Goal: Information Seeking & Learning: Learn about a topic

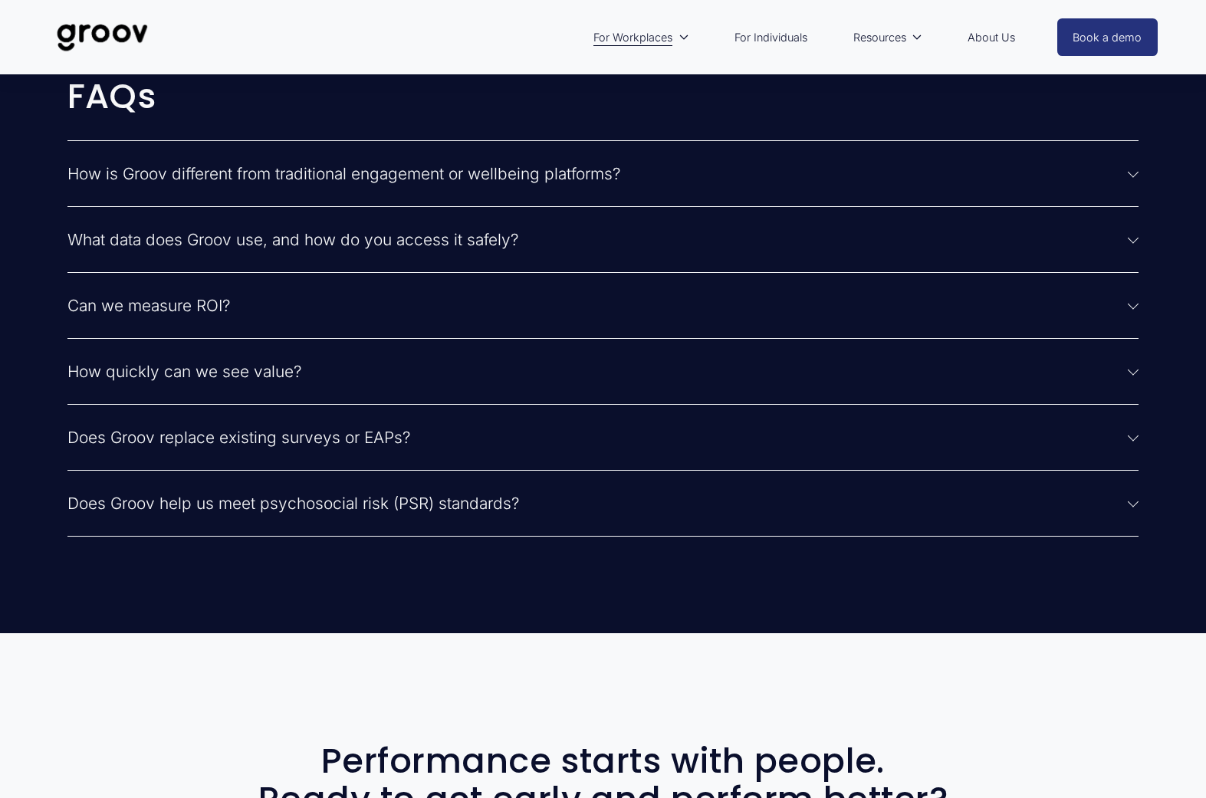
scroll to position [3941, 0]
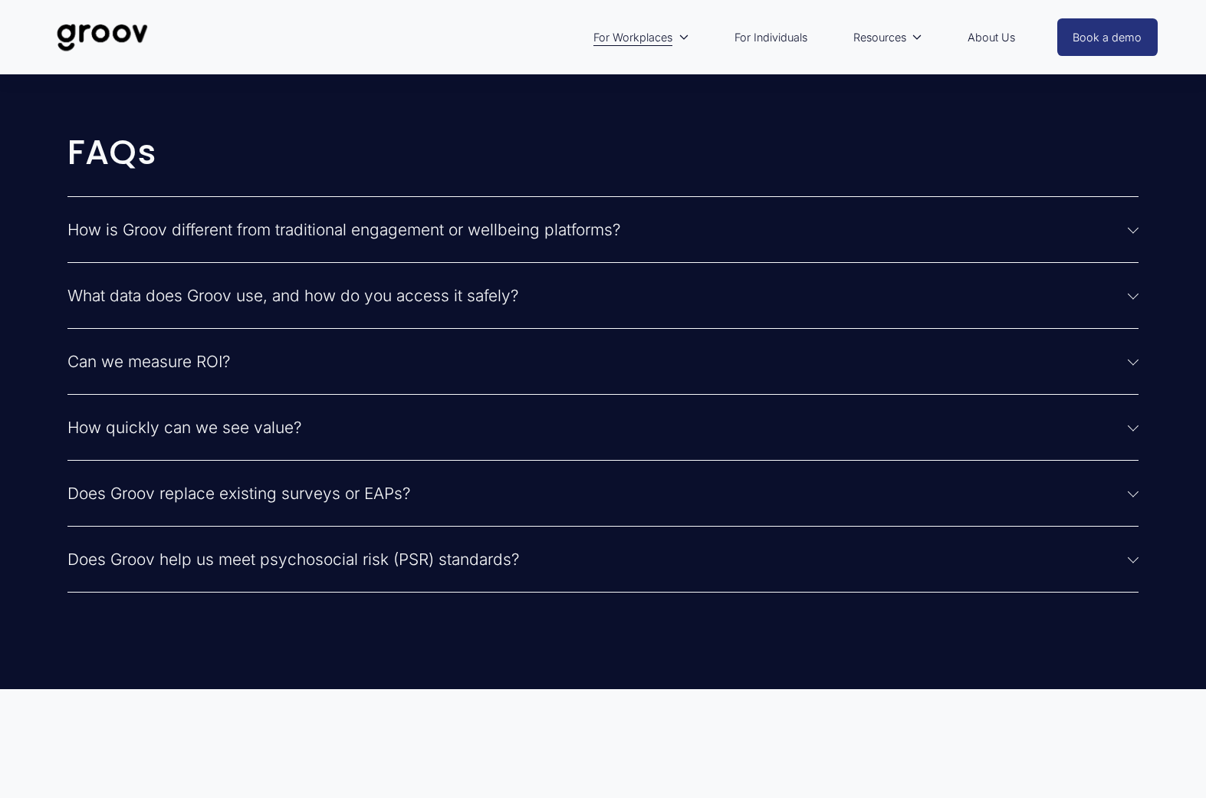
click at [992, 35] on link "About Us" at bounding box center [991, 37] width 63 height 35
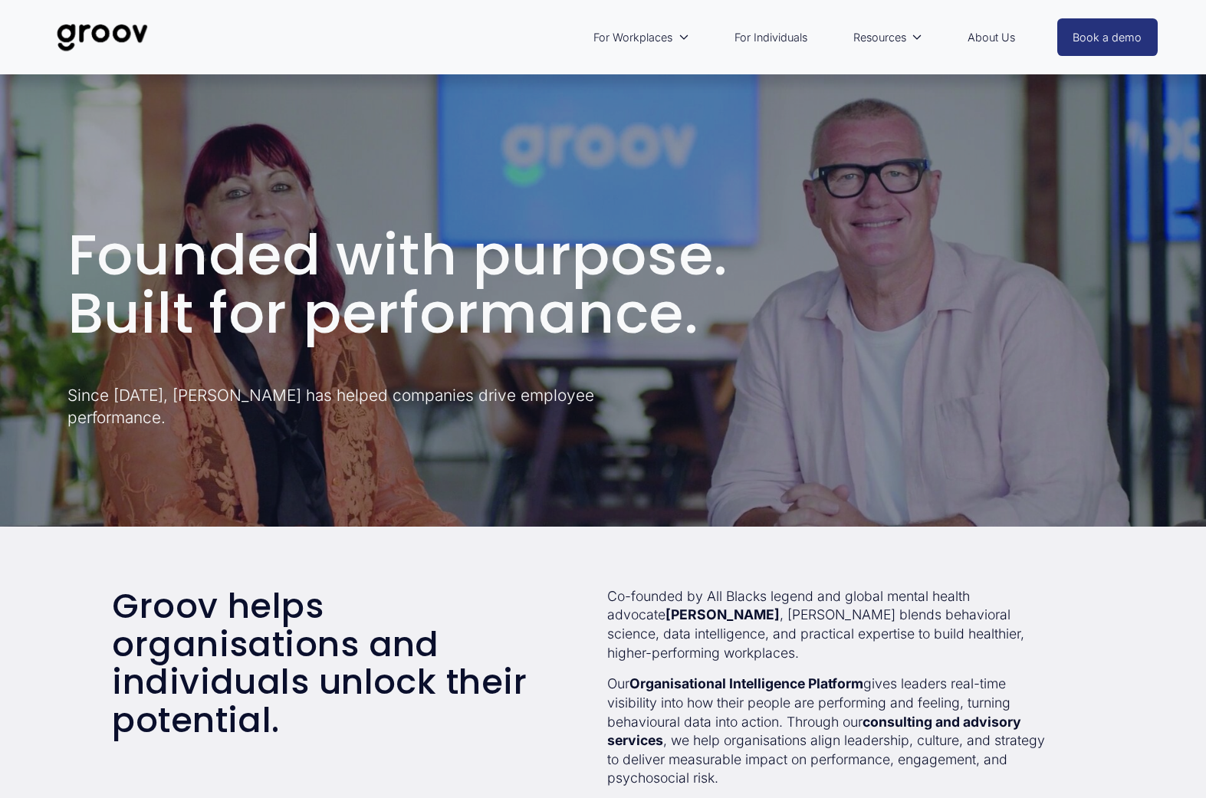
click at [771, 38] on link "For Individuals" at bounding box center [771, 37] width 88 height 35
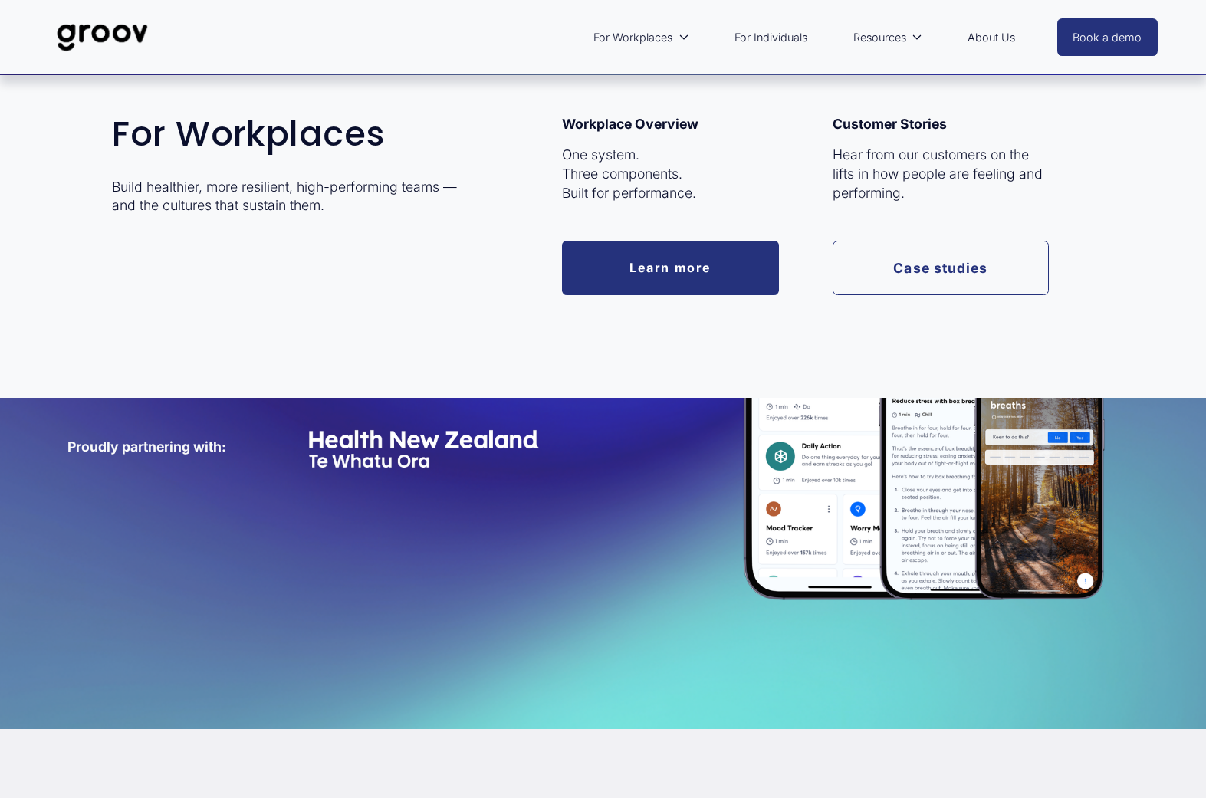
click at [643, 37] on span "For Workplaces" at bounding box center [632, 38] width 79 height 20
click at [661, 278] on link "Learn more" at bounding box center [670, 268] width 217 height 54
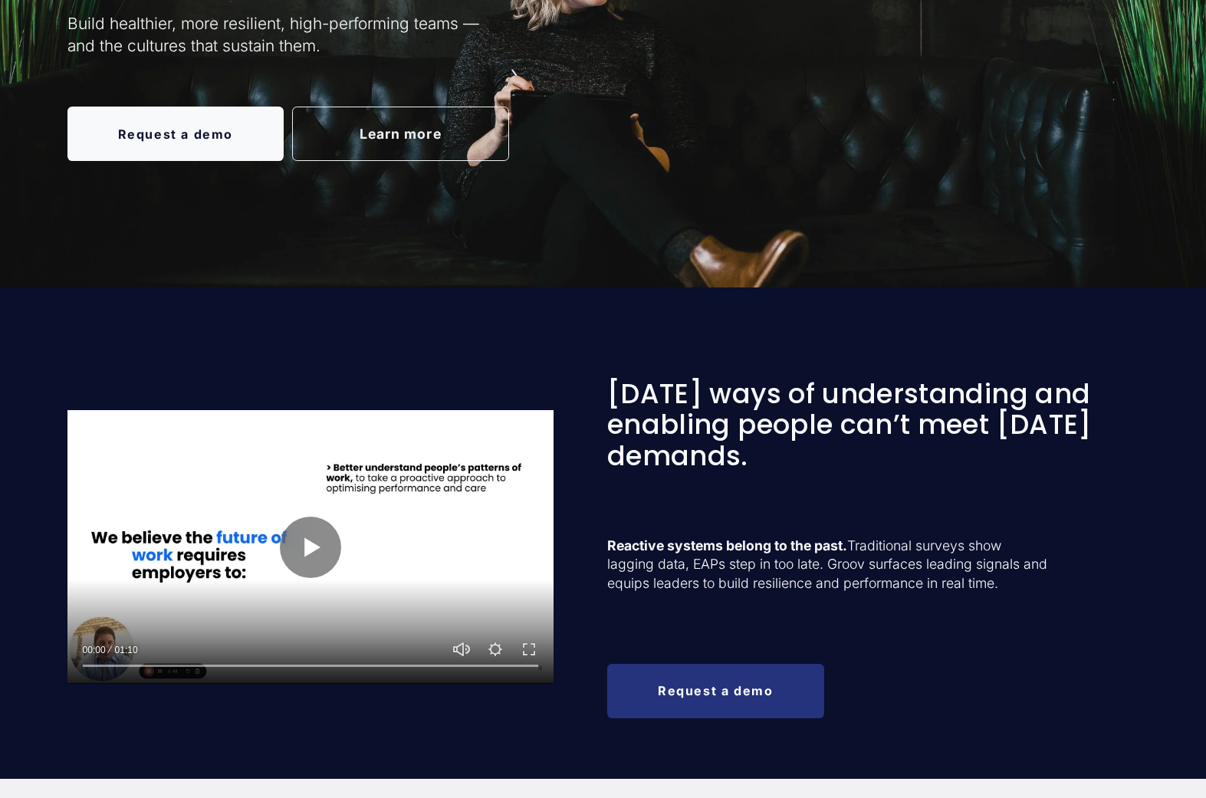
scroll to position [422, 0]
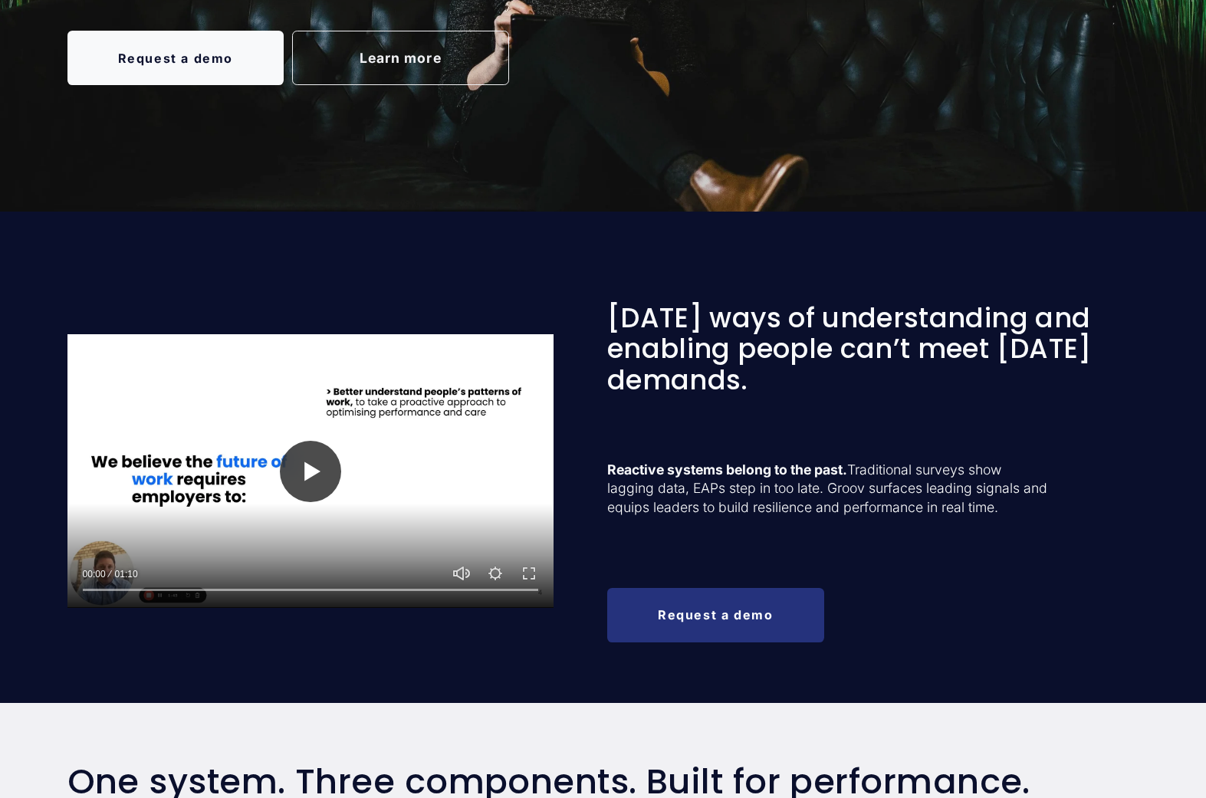
click at [310, 474] on button "Play" at bounding box center [310, 471] width 61 height 61
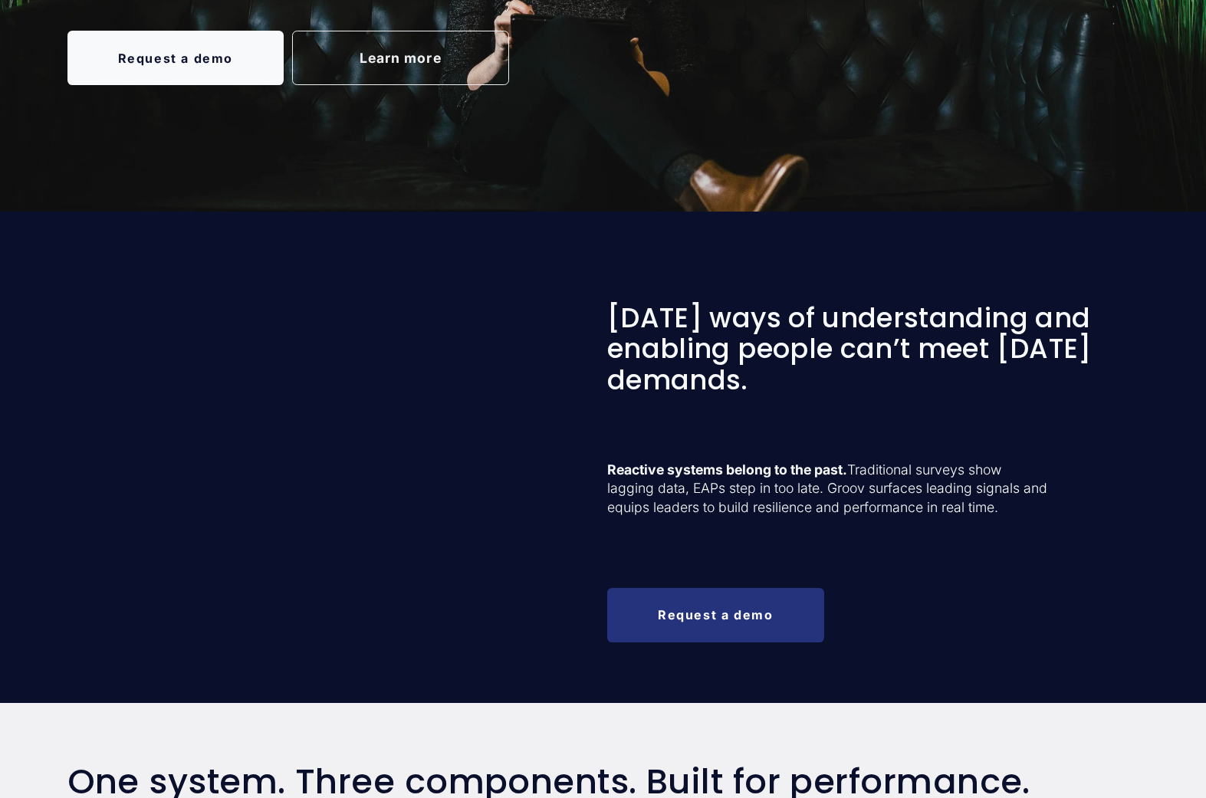
type input "100"
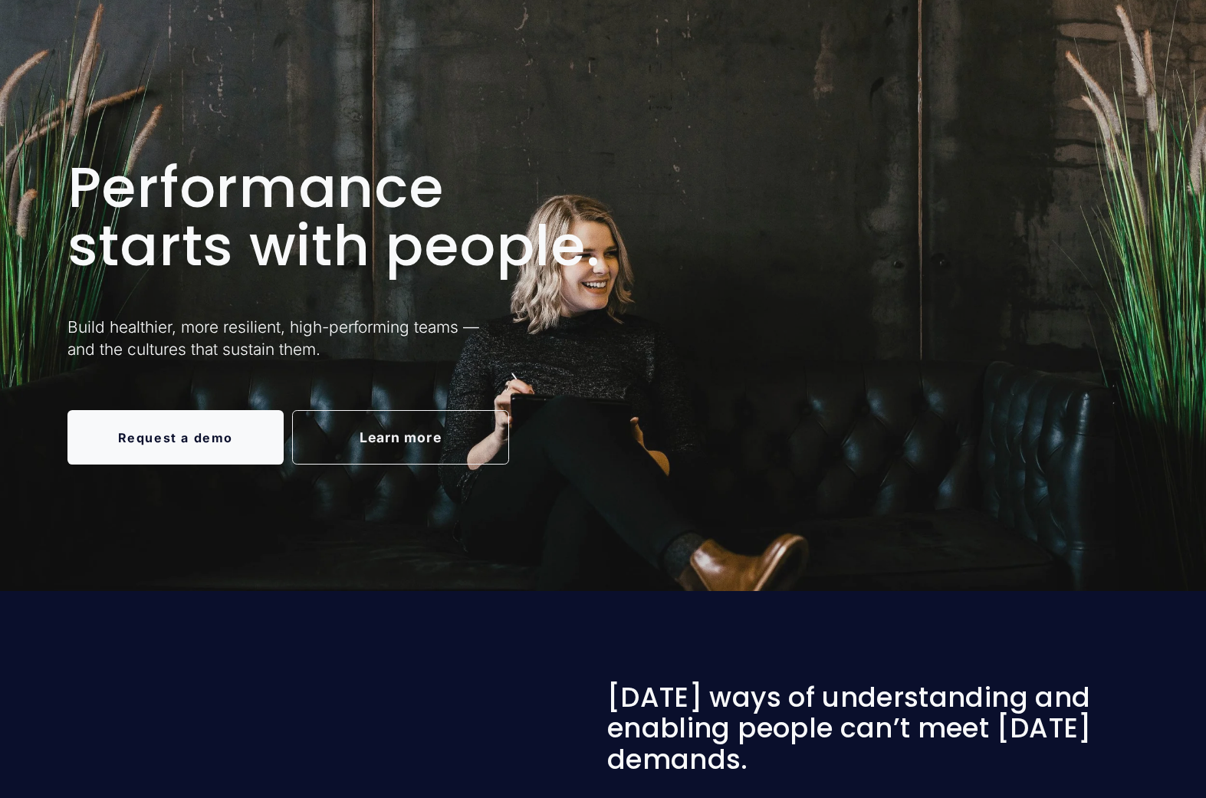
scroll to position [0, 0]
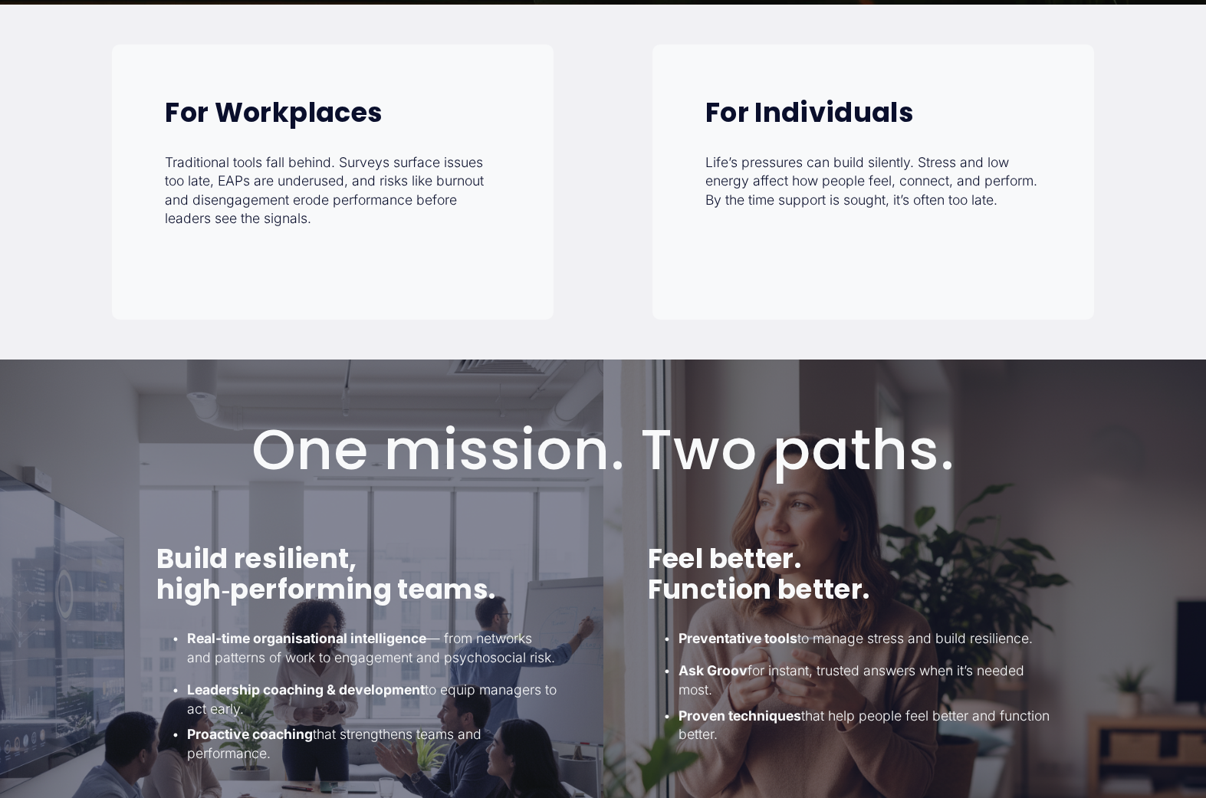
scroll to position [674, 0]
